Goal: Transaction & Acquisition: Purchase product/service

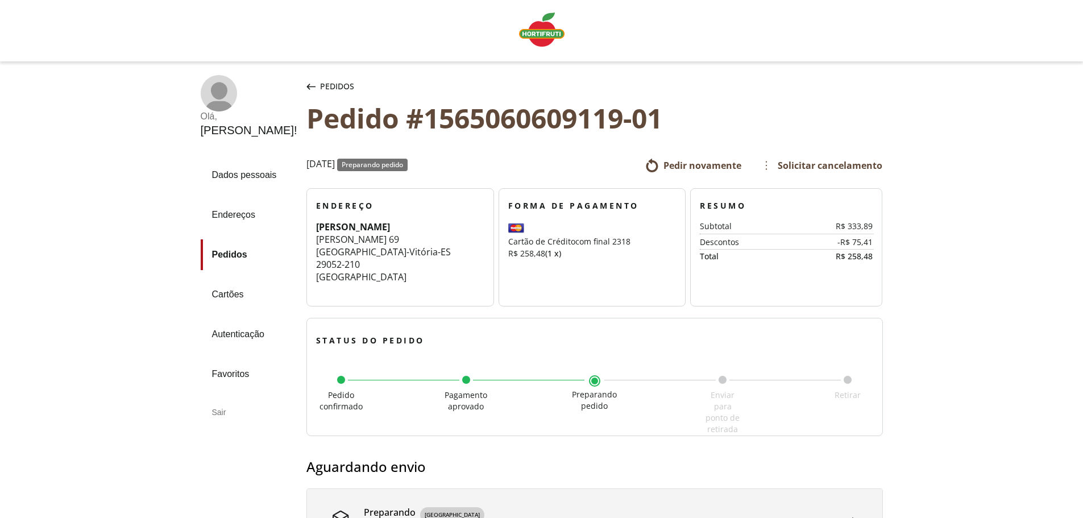
click at [538, 31] on img "Linha de sessão" at bounding box center [541, 30] width 45 height 34
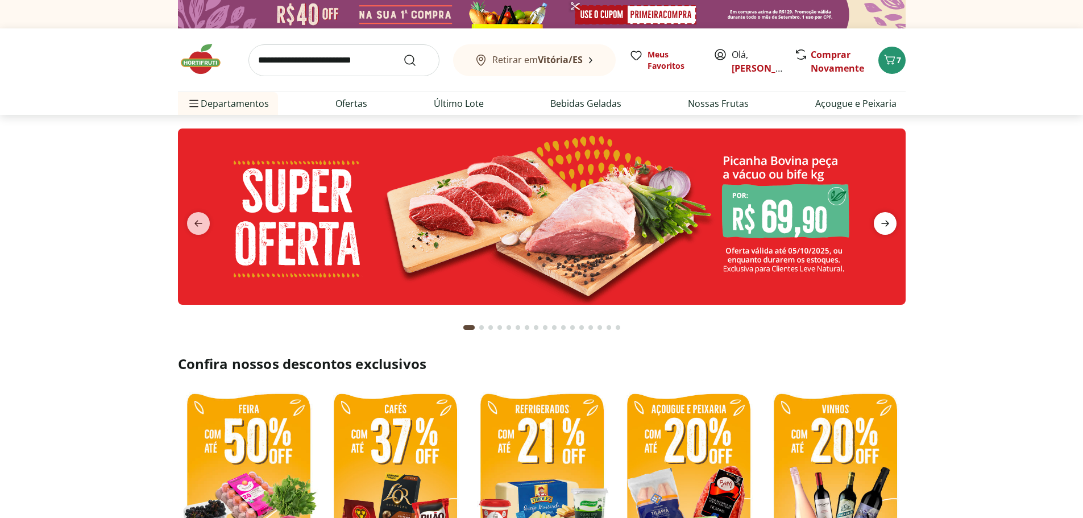
click at [884, 227] on icon "next" at bounding box center [885, 224] width 8 height 6
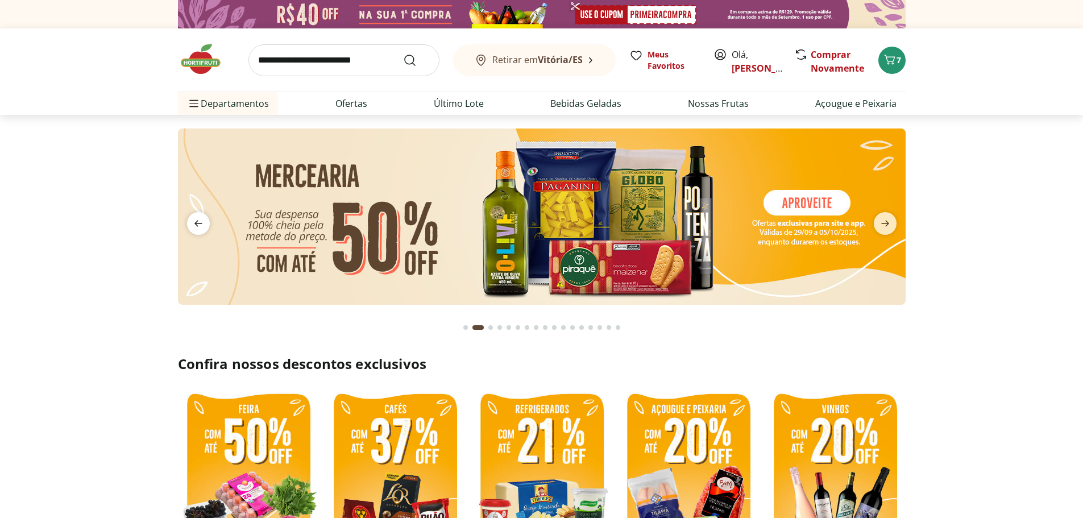
drag, startPoint x: 206, startPoint y: 230, endPoint x: 244, endPoint y: 236, distance: 39.1
click at [205, 230] on span "previous" at bounding box center [198, 223] width 23 height 23
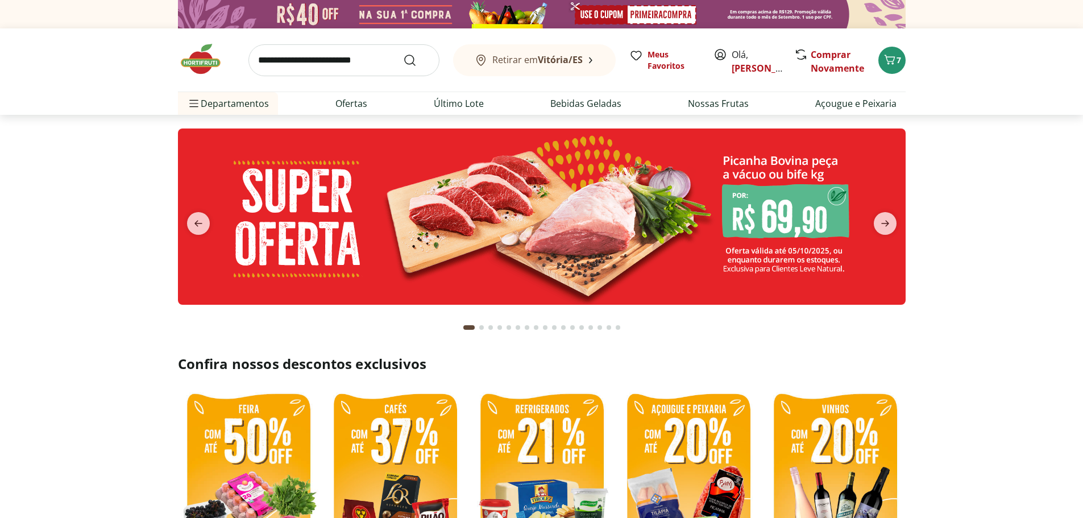
click at [480, 239] on img at bounding box center [542, 217] width 728 height 176
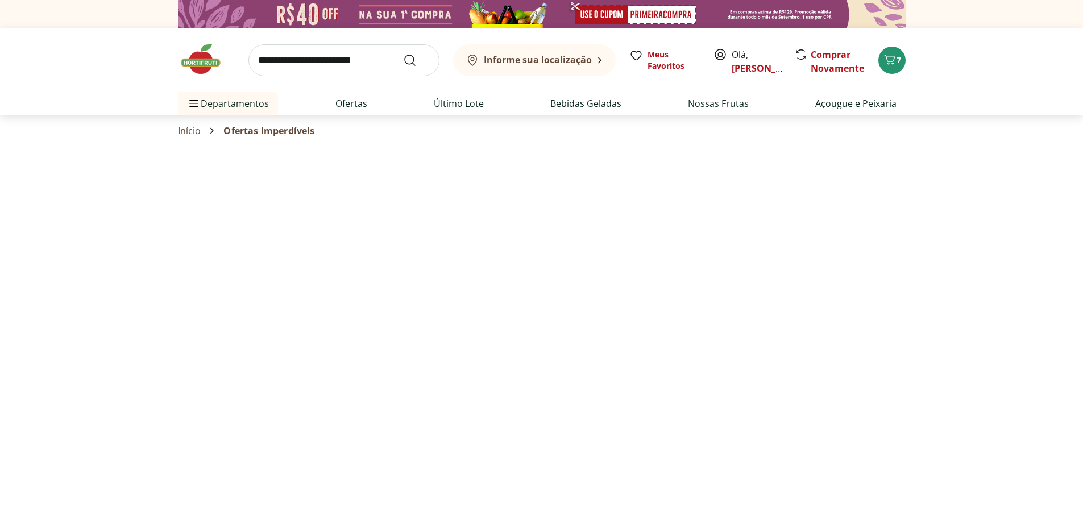
select select "**********"
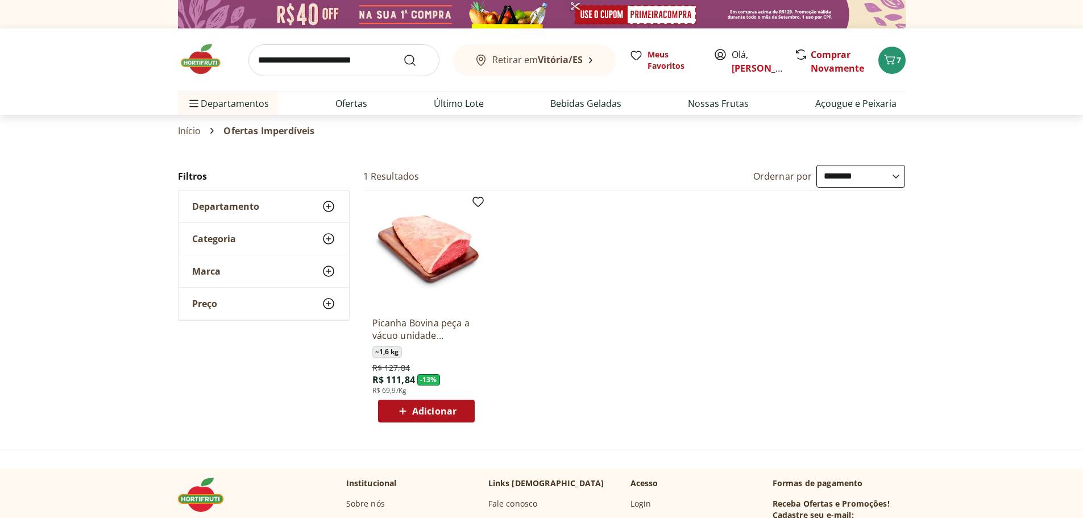
click at [207, 64] on img at bounding box center [206, 59] width 57 height 34
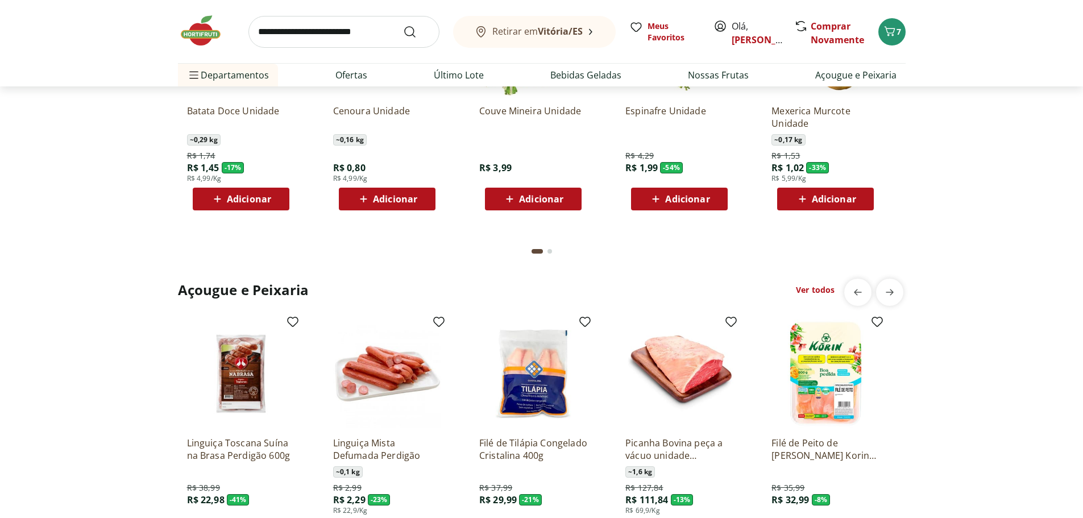
scroll to position [1553, 0]
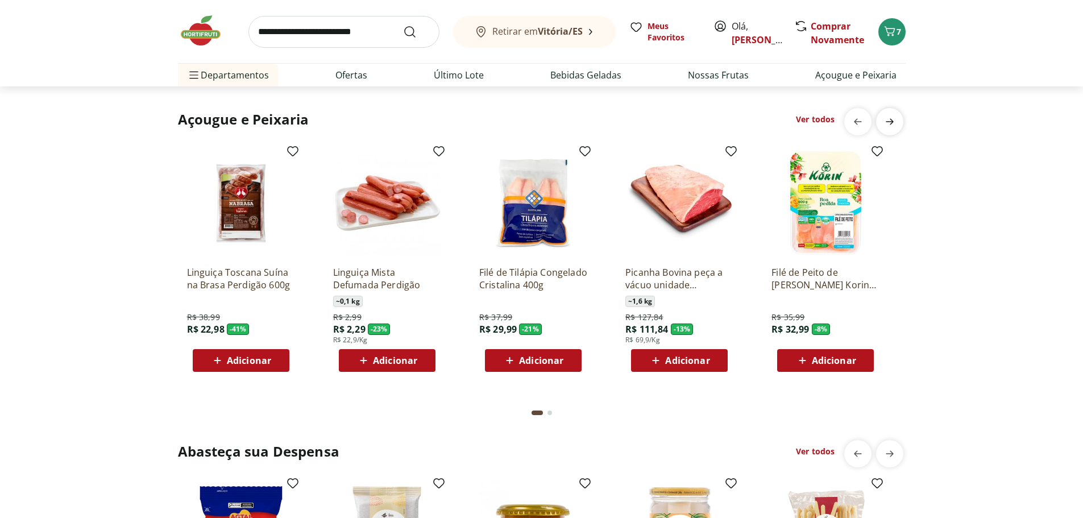
click at [886, 129] on icon "next" at bounding box center [890, 122] width 14 height 14
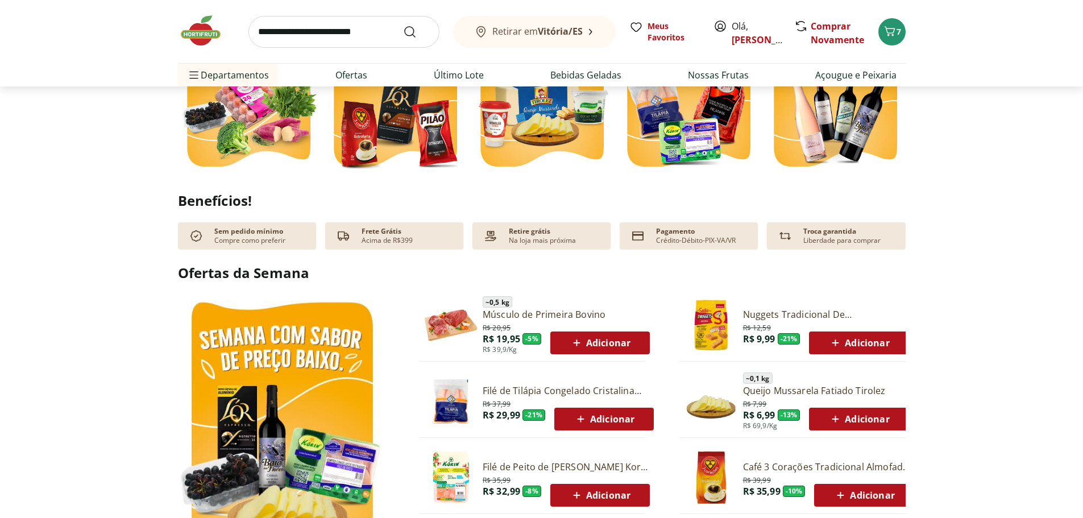
scroll to position [569, 0]
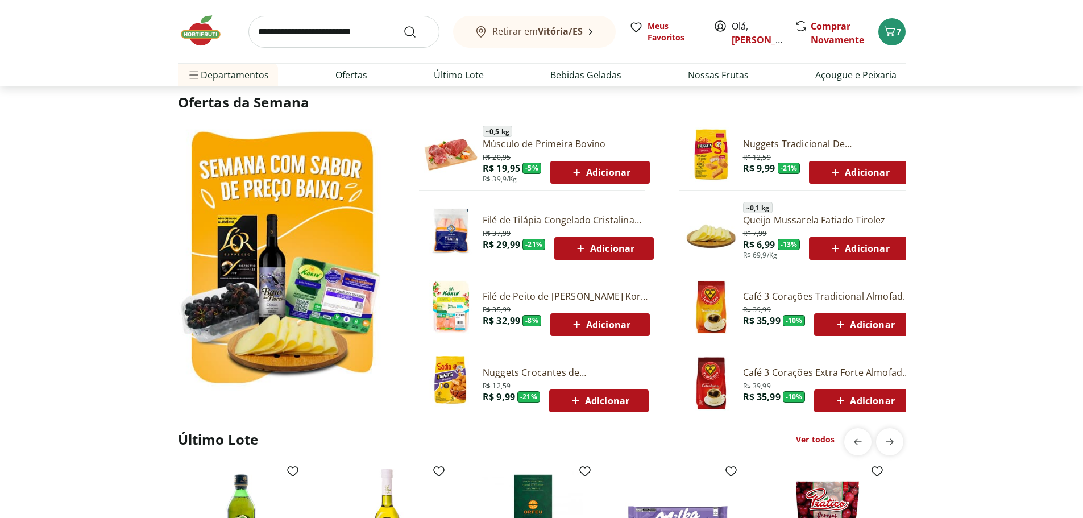
click at [318, 267] on img at bounding box center [282, 259] width 208 height 277
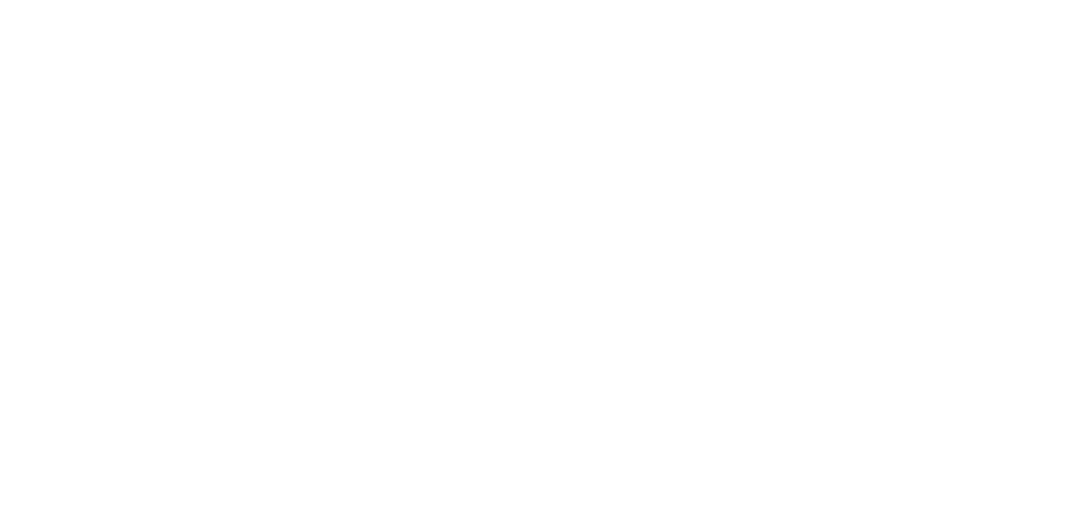
select select "**********"
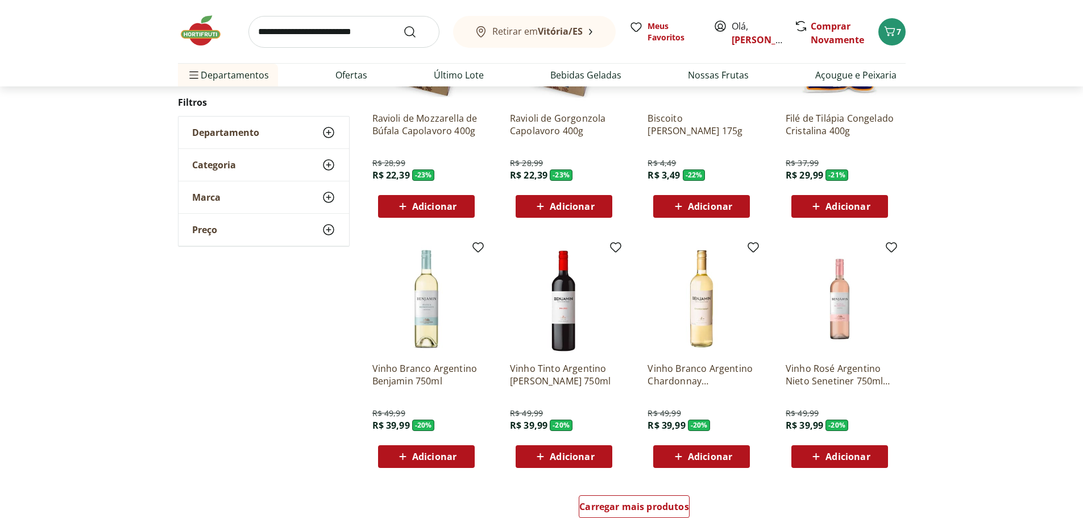
scroll to position [512, 0]
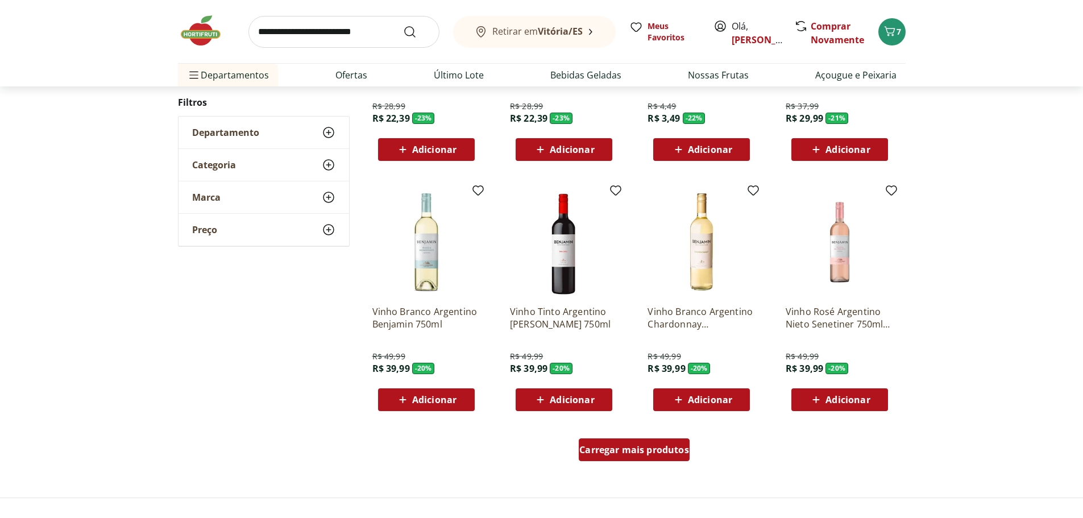
click at [654, 454] on span "Carregar mais produtos" at bounding box center [634, 449] width 110 height 9
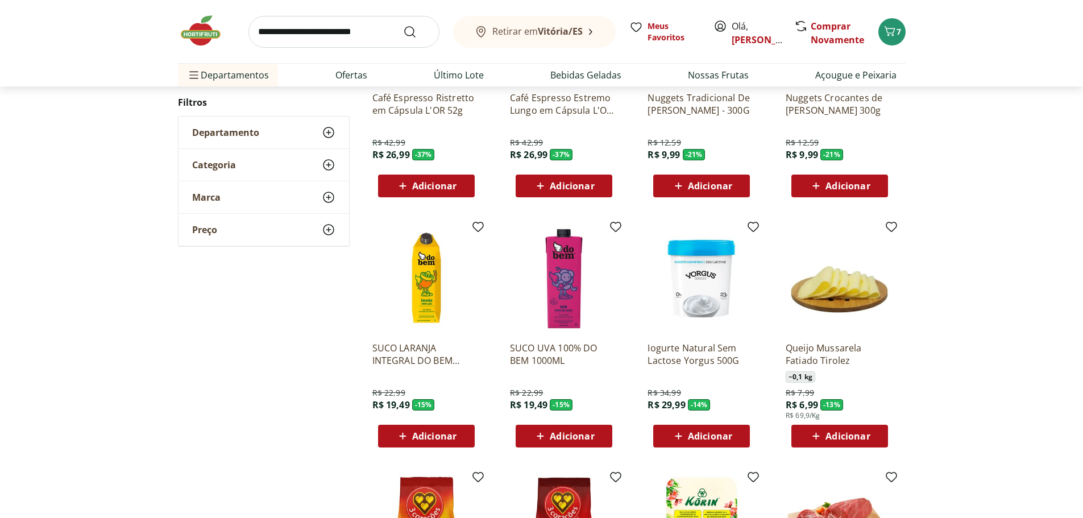
scroll to position [1251, 0]
